Goal: Task Accomplishment & Management: Use online tool/utility

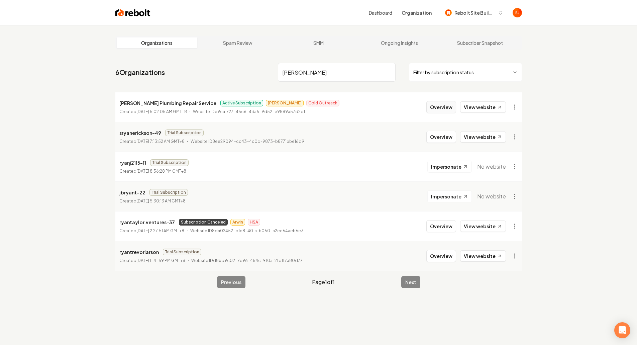
type input "ryan"
drag, startPoint x: 447, startPoint y: 106, endPoint x: 441, endPoint y: 109, distance: 6.1
click at [447, 106] on button "Overview" at bounding box center [441, 107] width 30 height 12
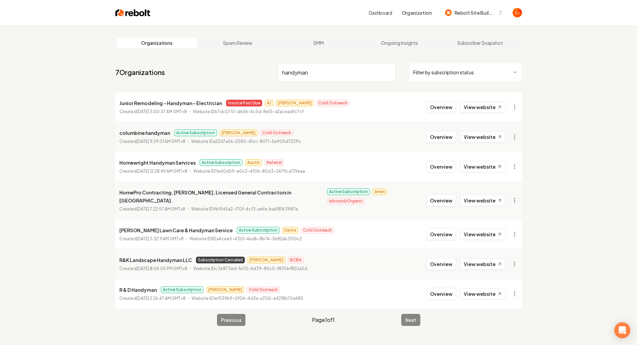
drag, startPoint x: 317, startPoint y: 72, endPoint x: 247, endPoint y: 56, distance: 71.9
click at [247, 56] on main "Organizations Spam Review SMM Ongoing Insights Subscriber Snapshot 7 Organizati…" at bounding box center [319, 180] width 428 height 311
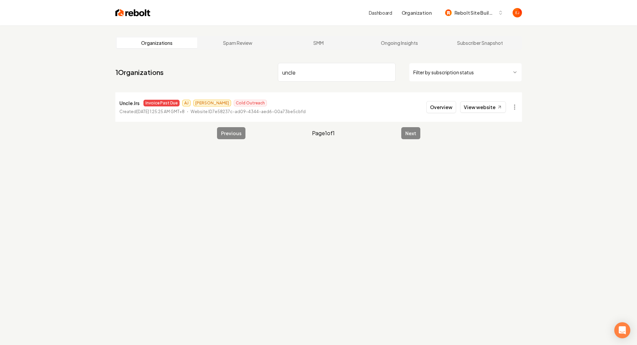
type input "uncle"
click at [389, 74] on input "uncle" at bounding box center [337, 72] width 118 height 19
click at [388, 72] on input "uncle" at bounding box center [337, 72] width 118 height 19
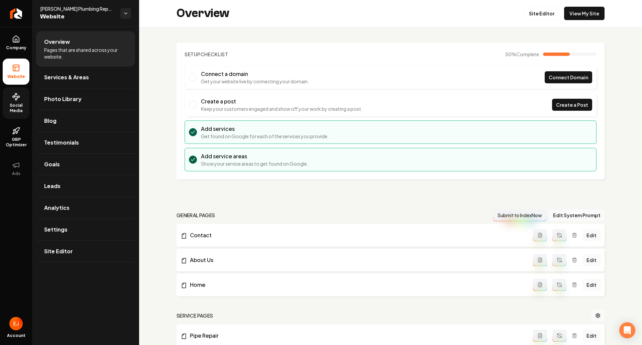
click at [18, 97] on icon at bounding box center [16, 97] width 8 height 8
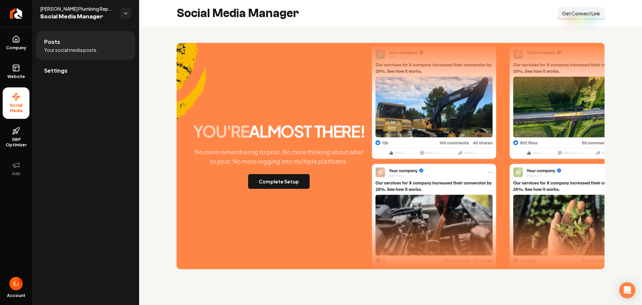
click at [316, 14] on div "Social Media Manager Connect Link Get Connect Link" at bounding box center [390, 13] width 503 height 27
click at [282, 180] on button "Complete Setup" at bounding box center [279, 181] width 62 height 15
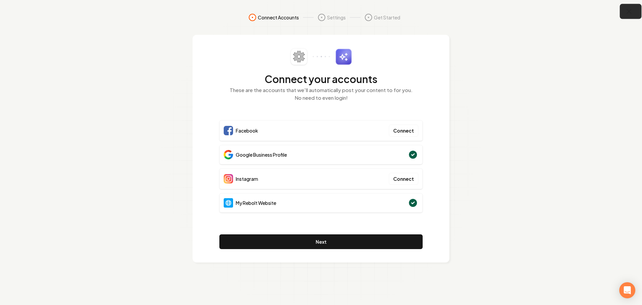
click at [631, 13] on icon "button" at bounding box center [629, 11] width 8 height 8
